Goal: Task Accomplishment & Management: Use online tool/utility

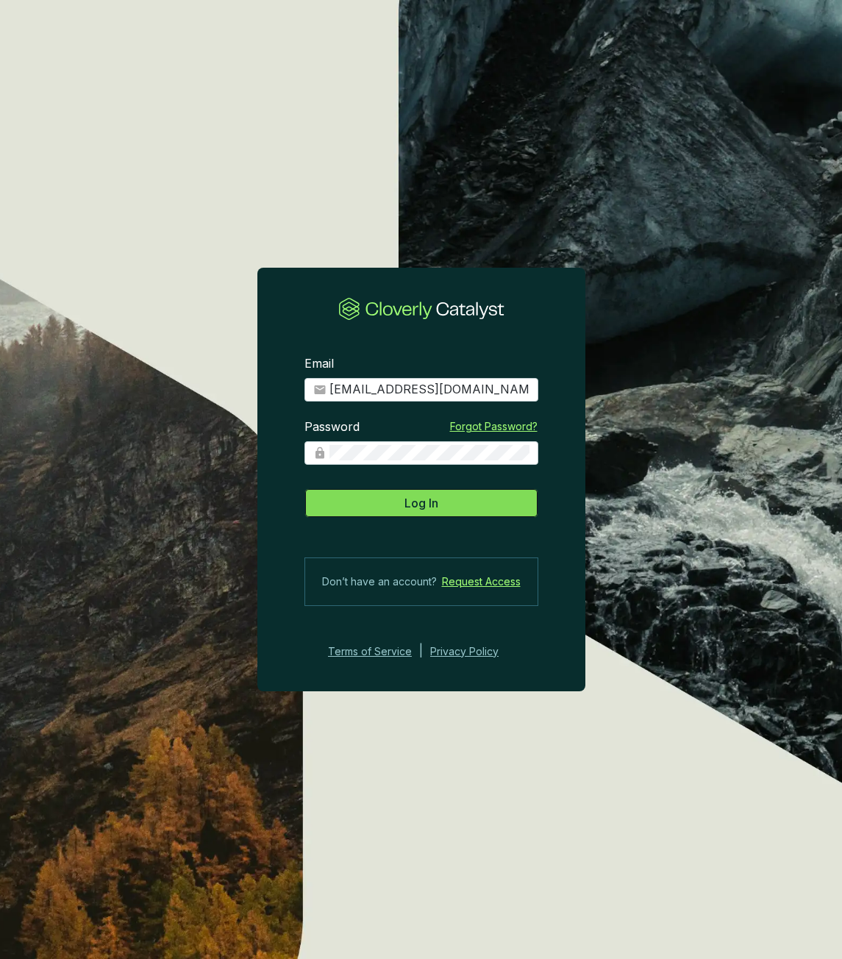
click at [420, 511] on span "Log In" at bounding box center [422, 503] width 34 height 18
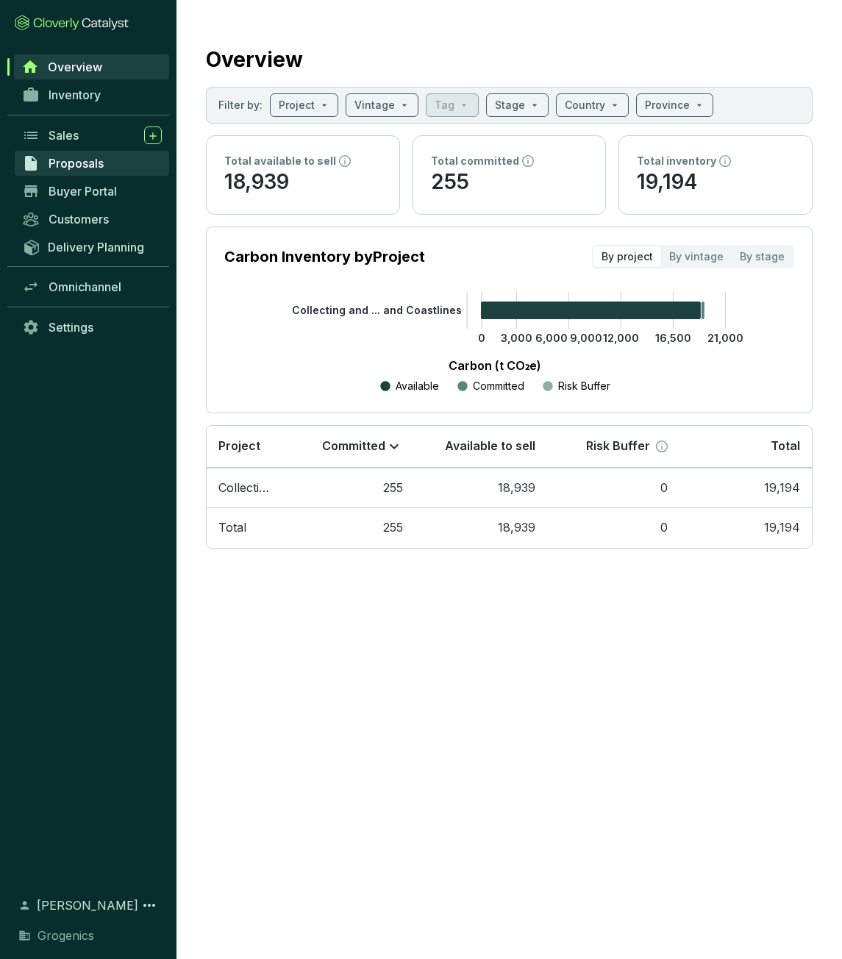
click at [71, 171] on link "Proposals" at bounding box center [92, 163] width 155 height 25
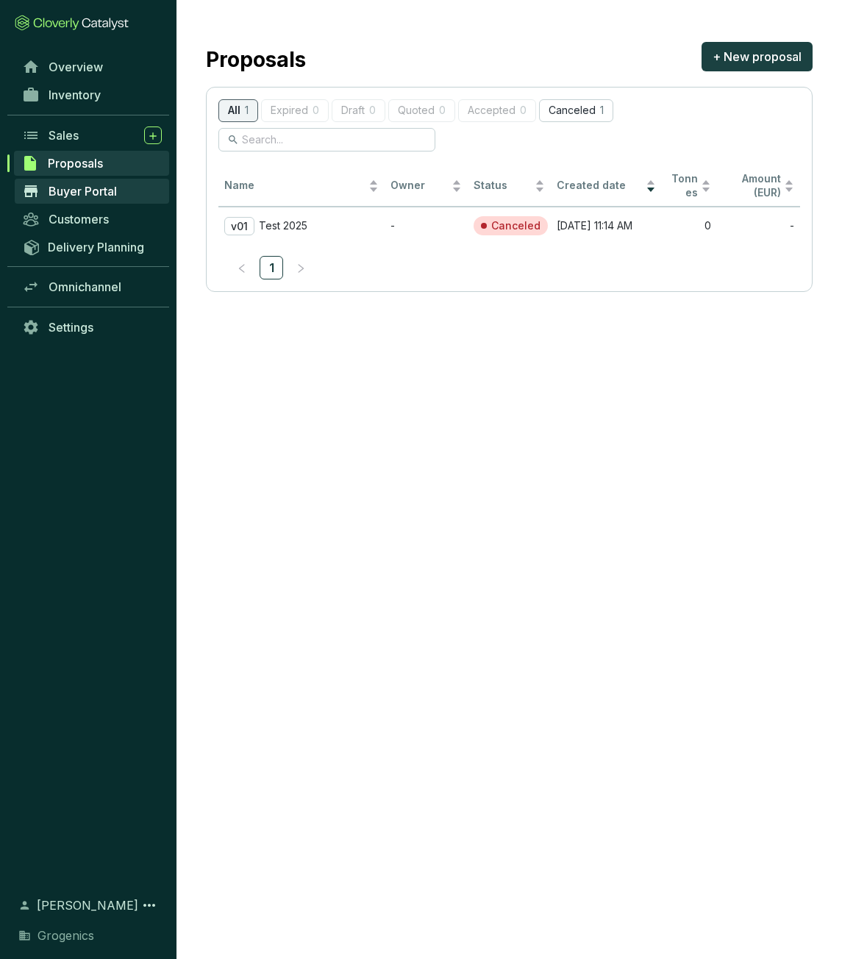
click at [77, 196] on span "Buyer Portal" at bounding box center [83, 191] width 68 height 15
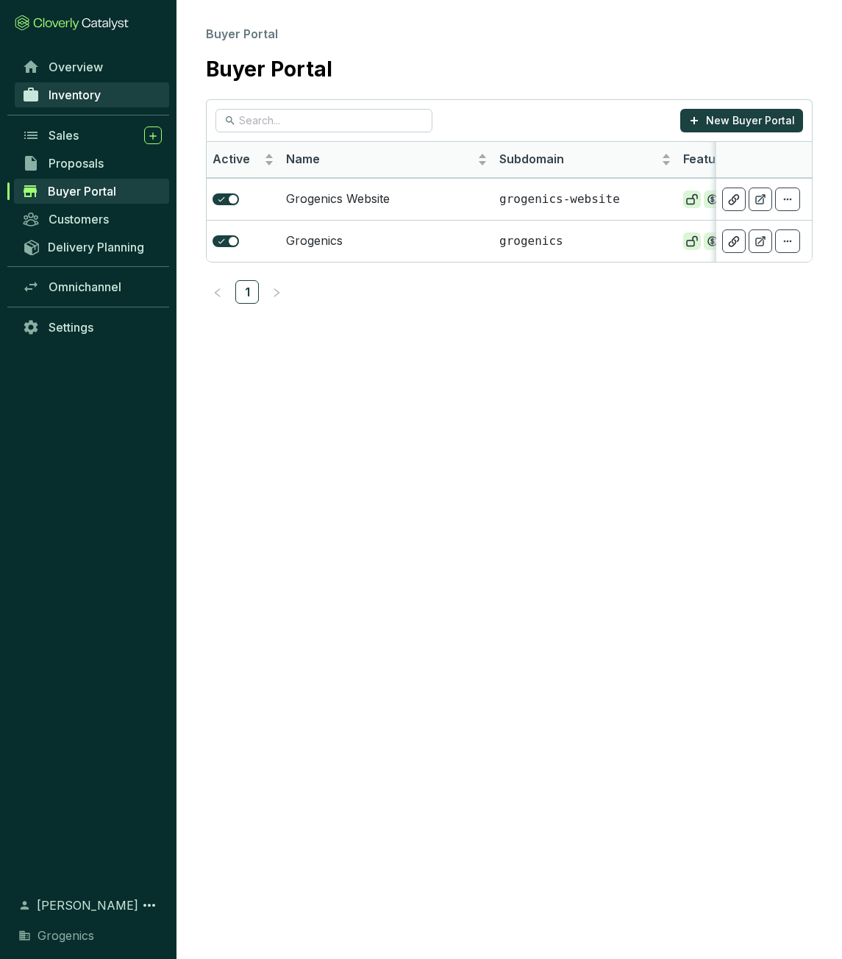
click at [79, 100] on span "Inventory" at bounding box center [75, 95] width 52 height 15
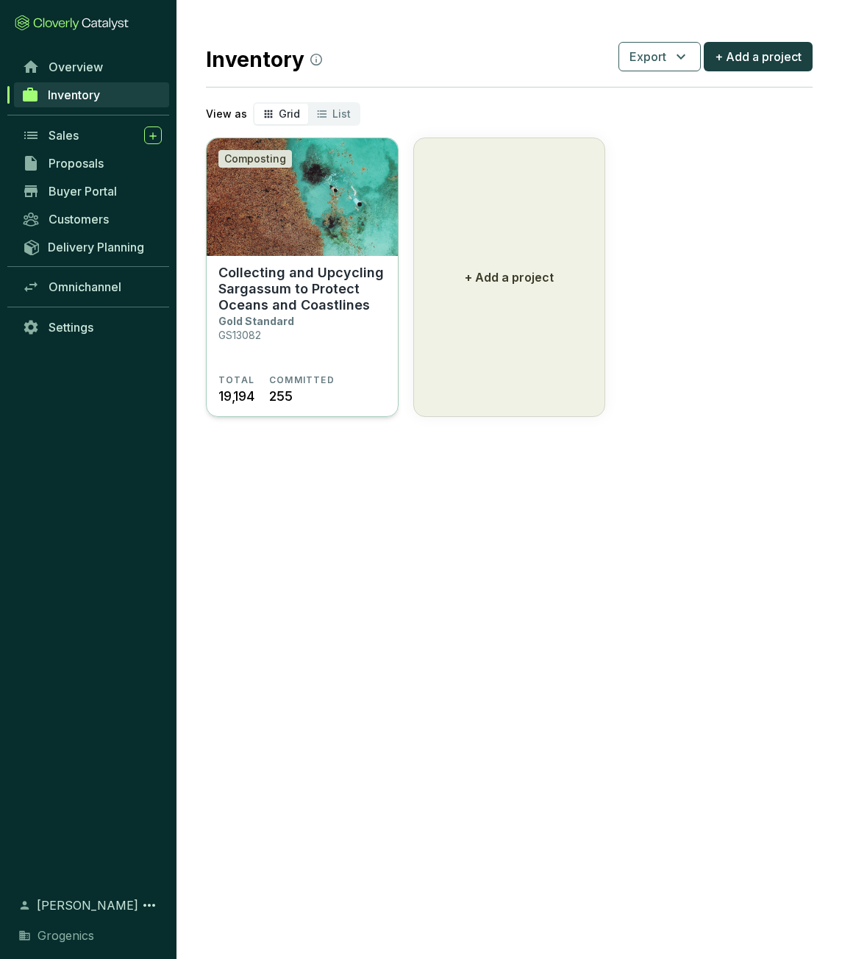
drag, startPoint x: 278, startPoint y: 322, endPoint x: 252, endPoint y: 302, distance: 33.6
click at [252, 302] on p "Collecting and Upcycling Sargassum to Protect Oceans and Coastlines" at bounding box center [303, 289] width 168 height 49
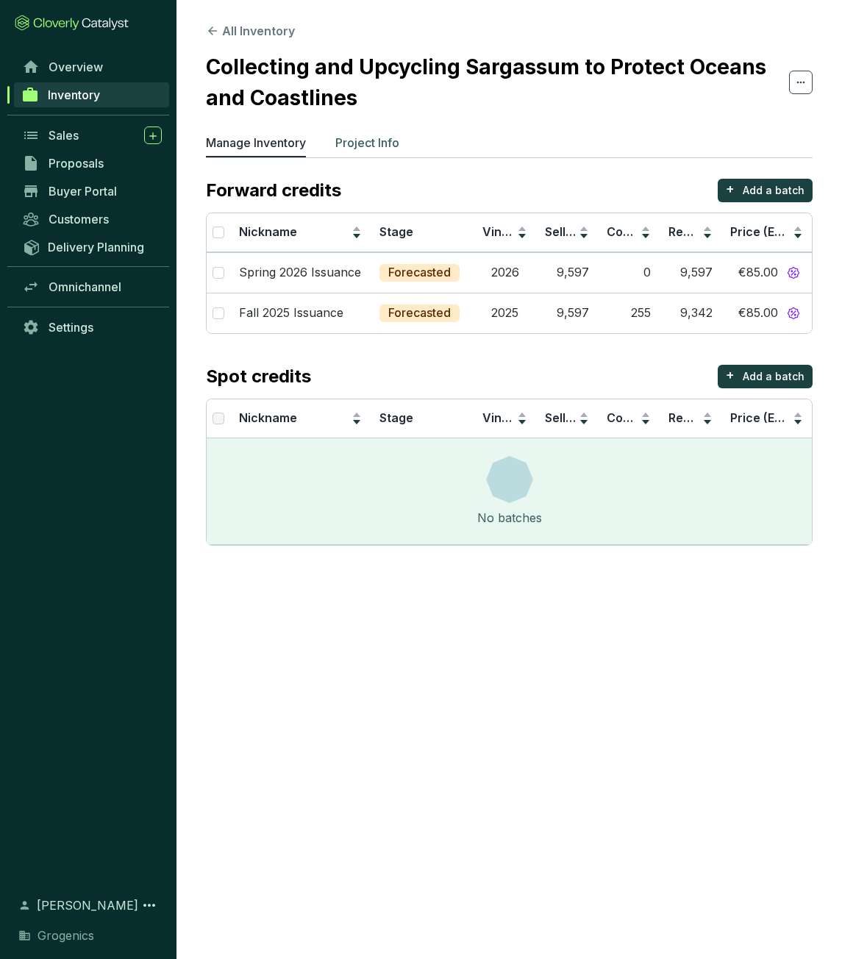
click at [339, 142] on p "Project Info" at bounding box center [368, 143] width 64 height 18
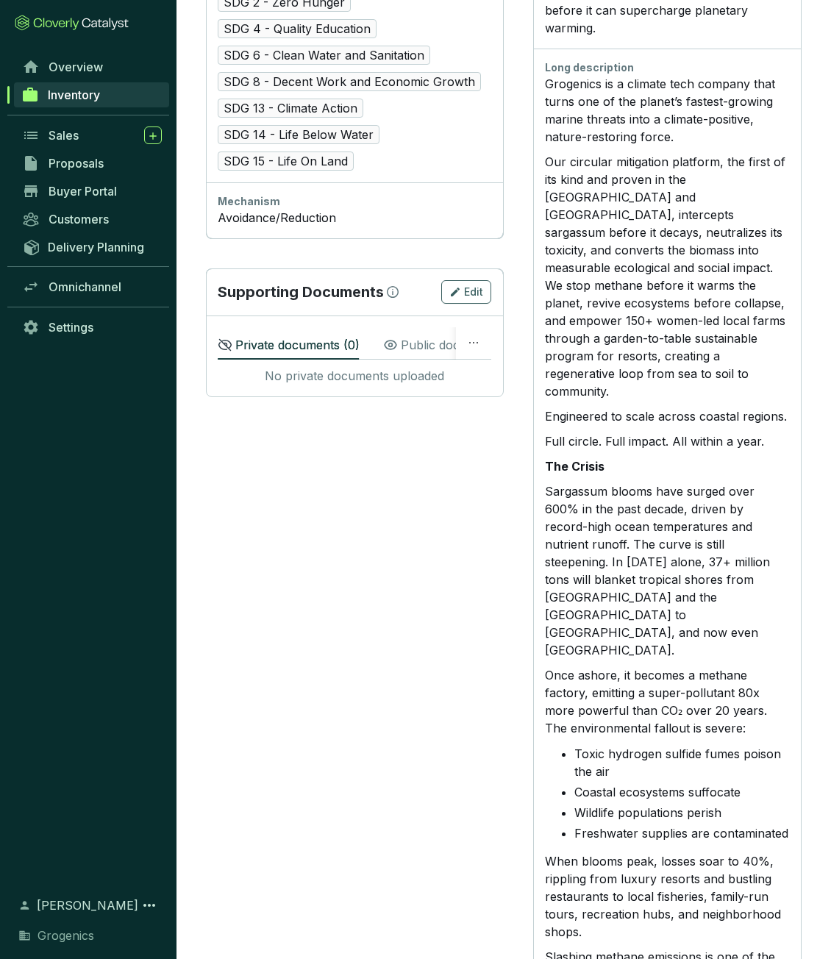
scroll to position [1035, 0]
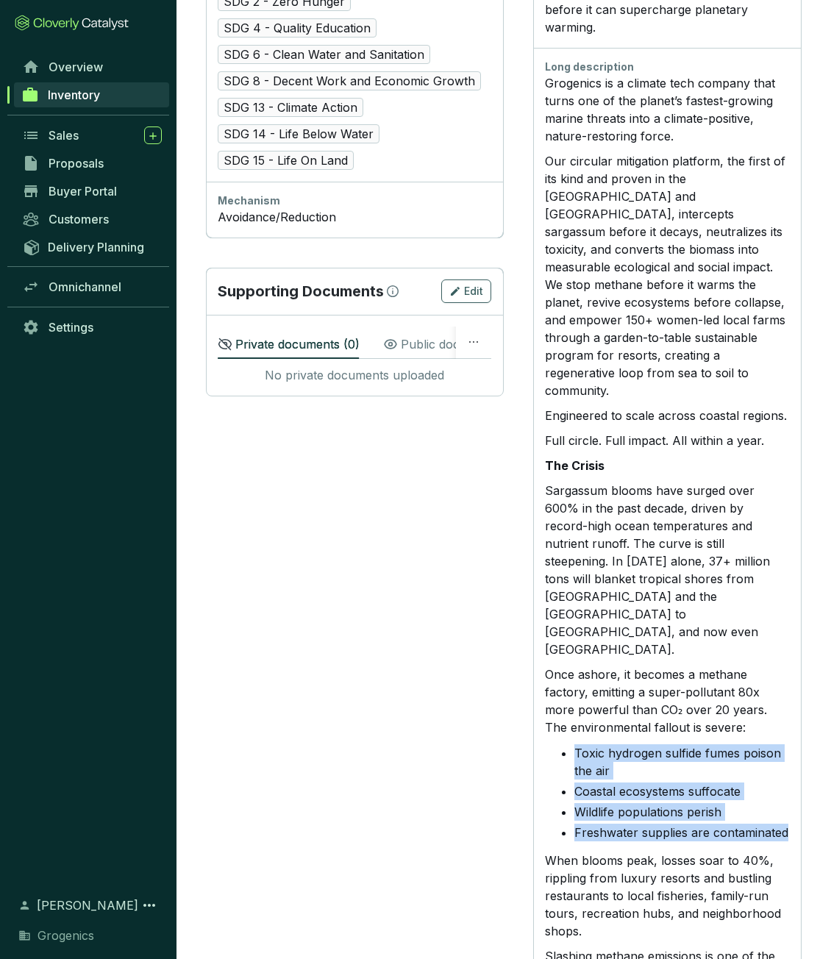
drag, startPoint x: 795, startPoint y: 748, endPoint x: 567, endPoint y: 661, distance: 244.5
copy ul "Toxic hydrogen sulfide fumes poison the air Coastal ecosystems suffocate Wildli…"
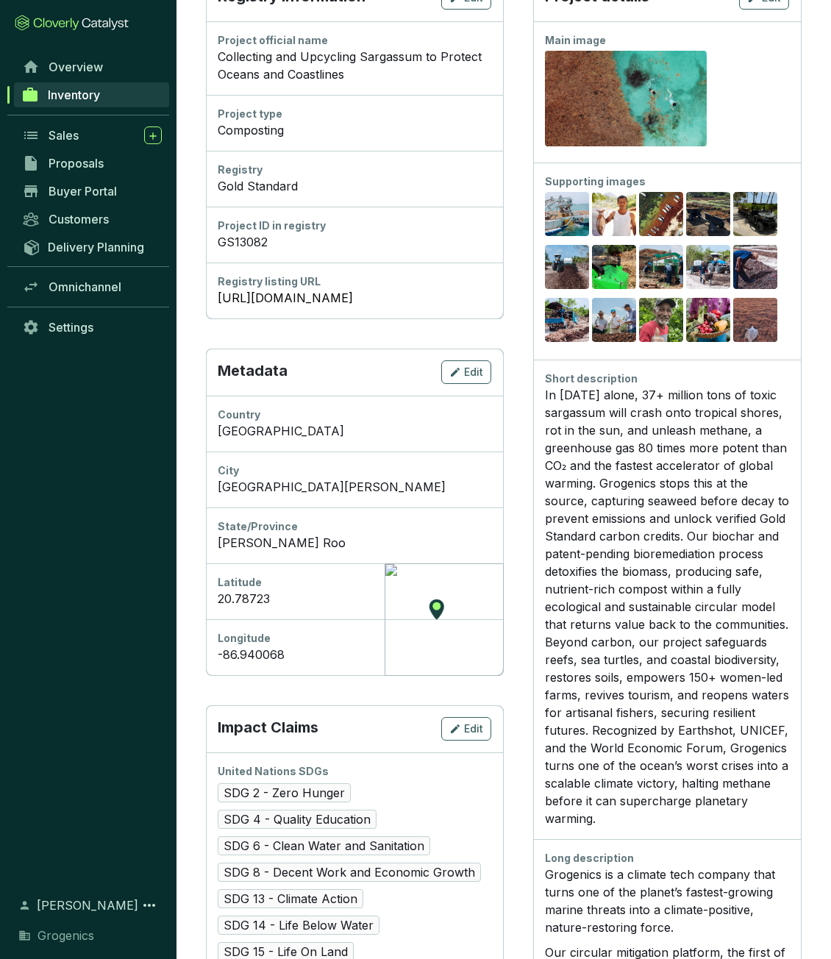
scroll to position [0, 0]
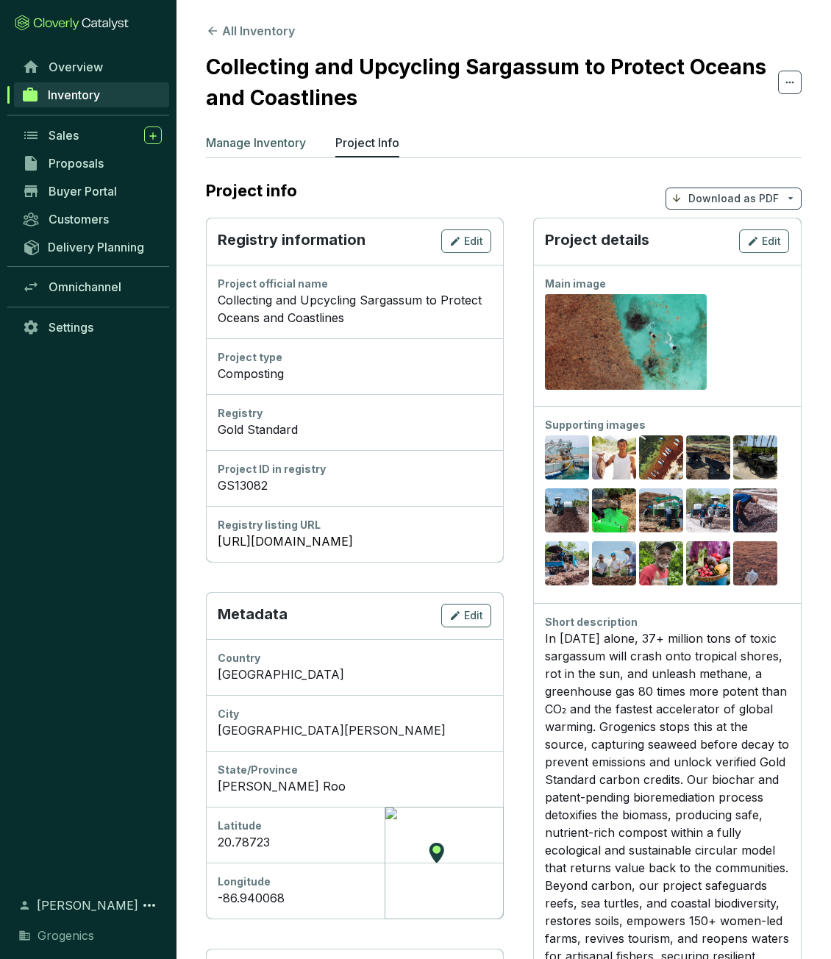
click at [251, 152] on li "Manage Inventory" at bounding box center [256, 146] width 100 height 24
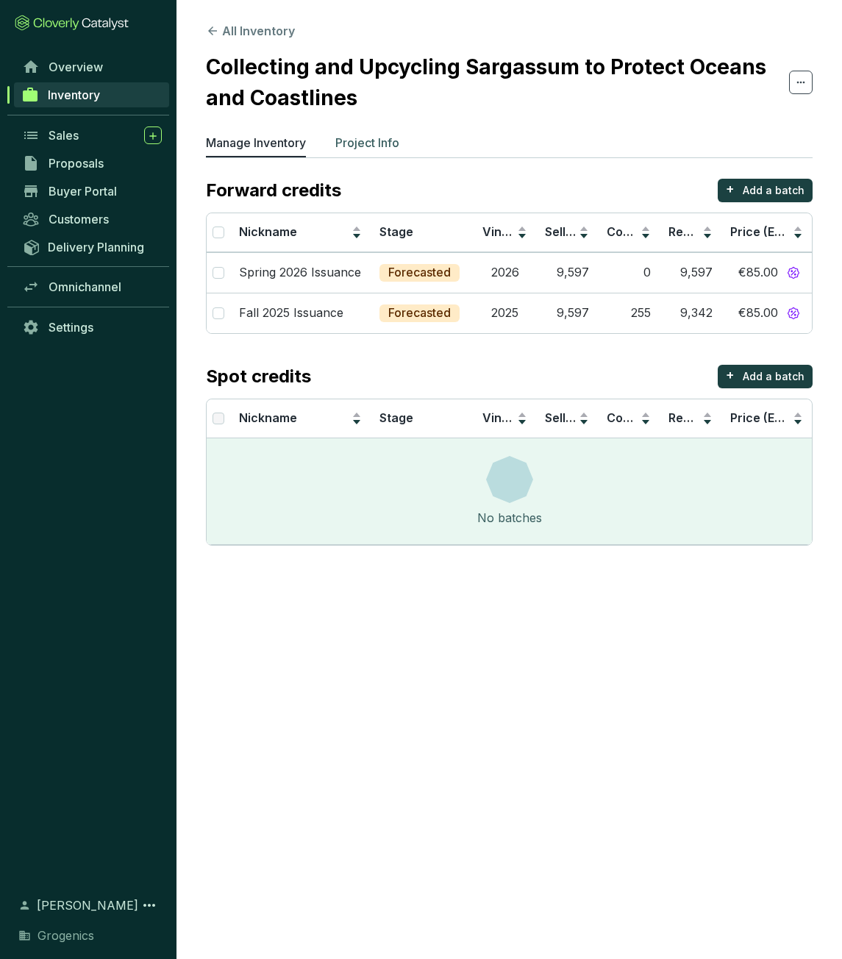
click at [375, 146] on p "Project Info" at bounding box center [368, 143] width 64 height 18
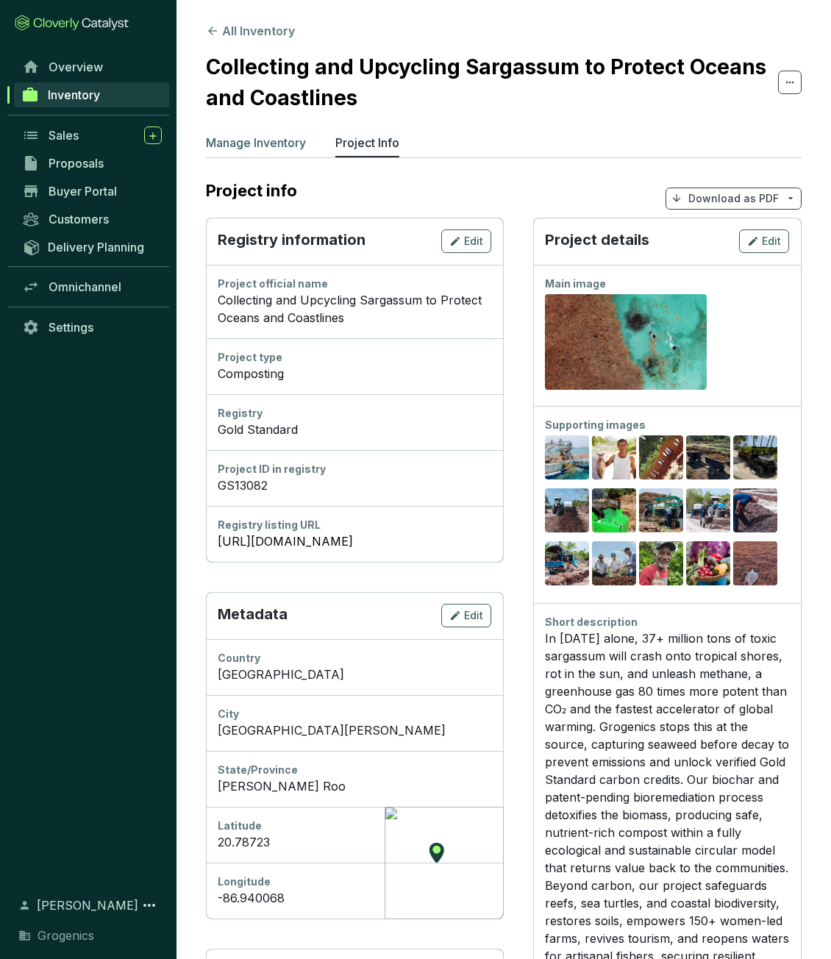
click at [267, 141] on p "Manage Inventory" at bounding box center [256, 143] width 100 height 18
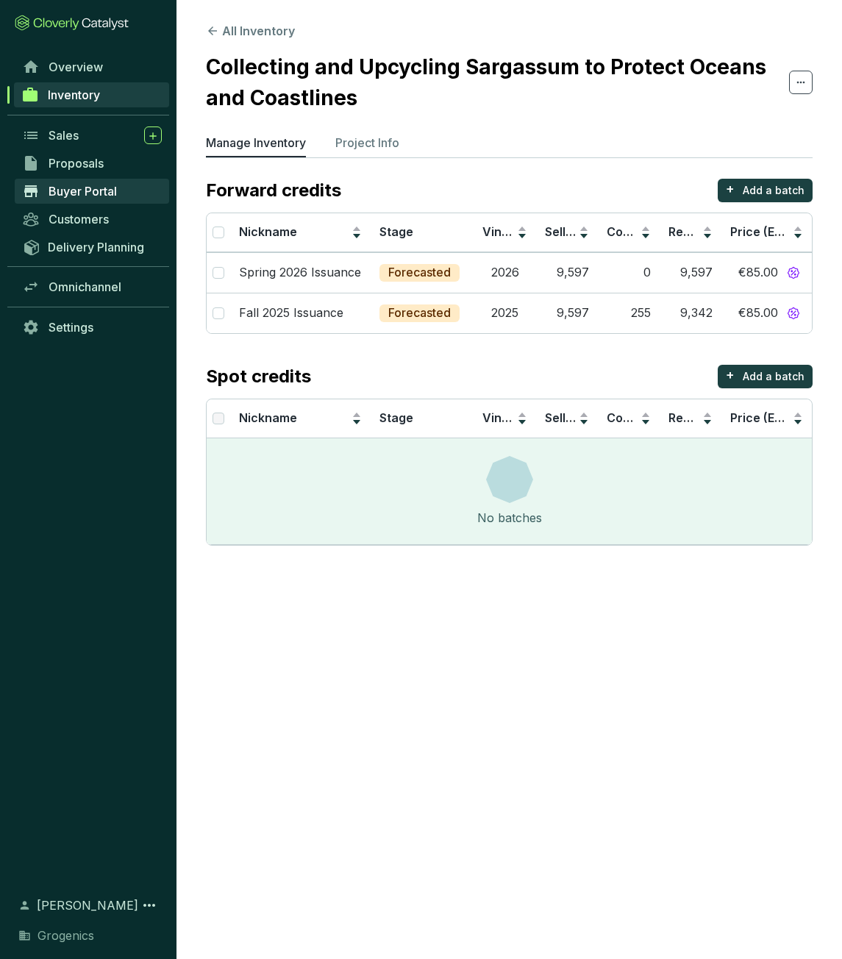
click at [82, 183] on link "Buyer Portal" at bounding box center [92, 191] width 155 height 25
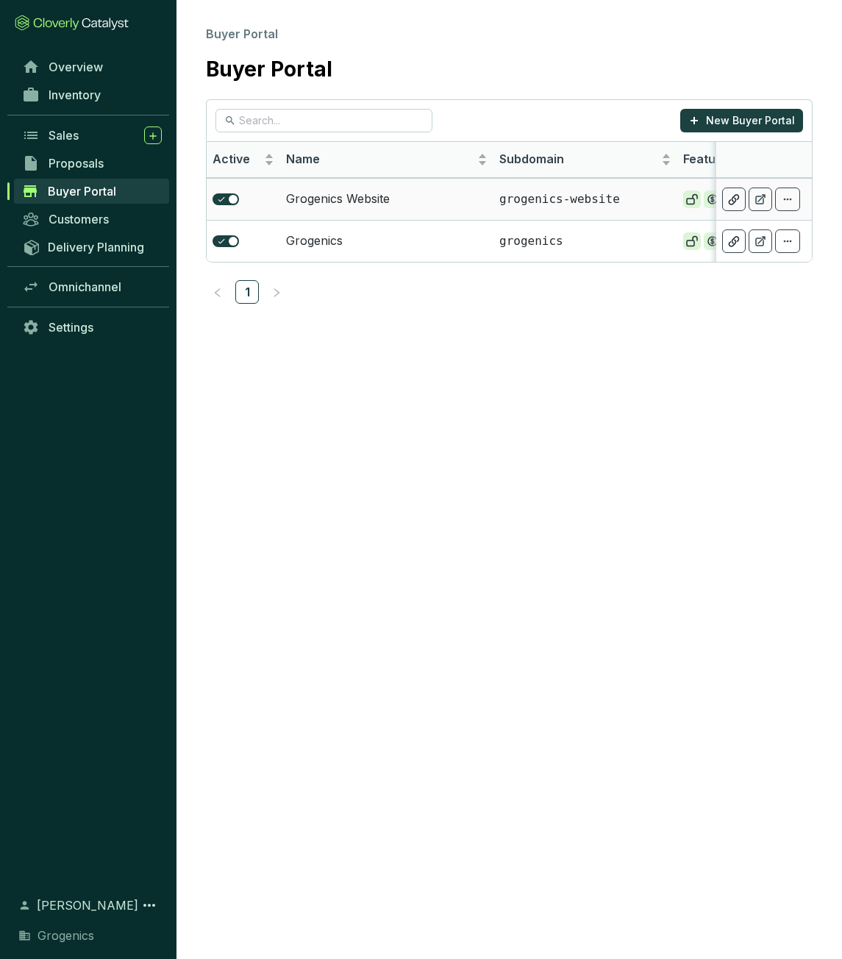
click at [359, 195] on td "Grogenics Website" at bounding box center [386, 199] width 213 height 42
click at [740, 124] on p "New Buyer Portal" at bounding box center [750, 120] width 89 height 15
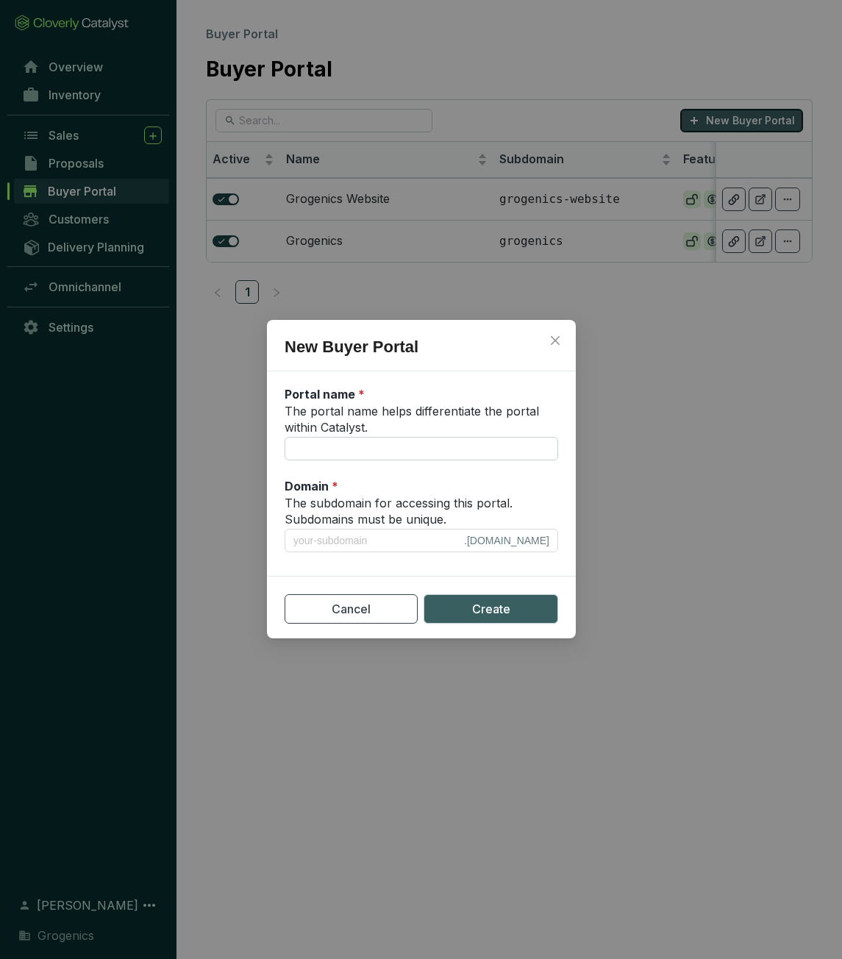
click at [740, 124] on div "New Buyer Portal Portal name * The portal name helps differentiate the portal w…" at bounding box center [421, 479] width 842 height 959
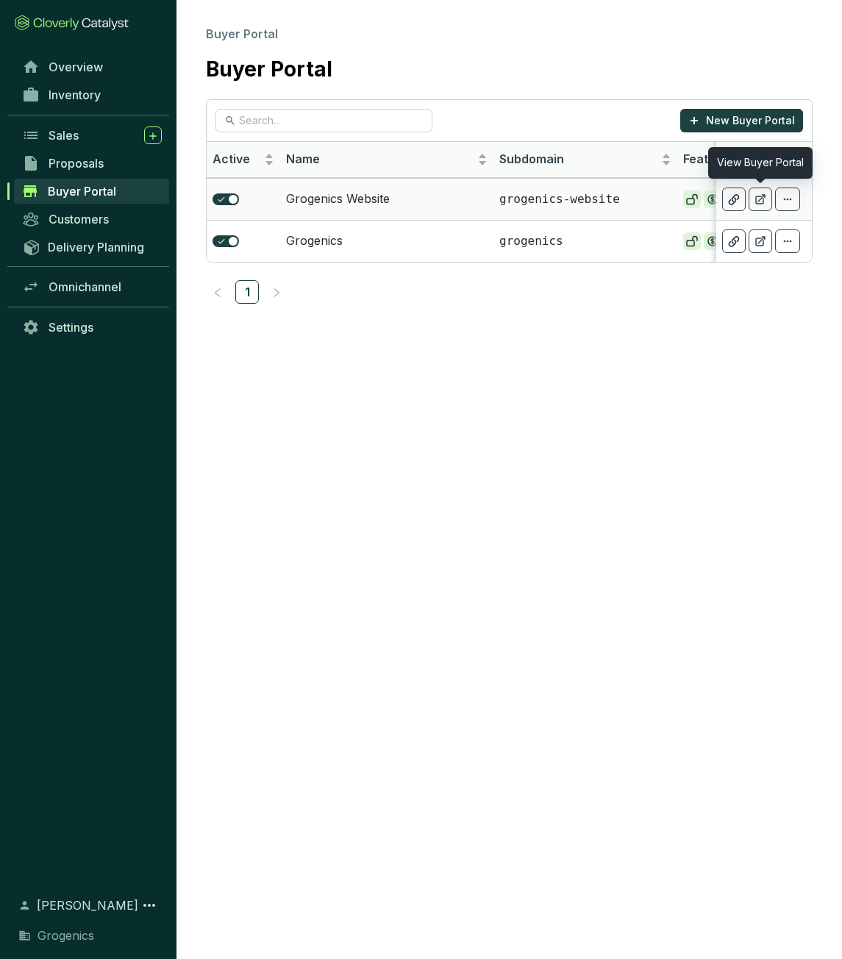
click at [761, 203] on icon at bounding box center [761, 200] width 12 height 12
